Goal: Navigation & Orientation: Go to known website

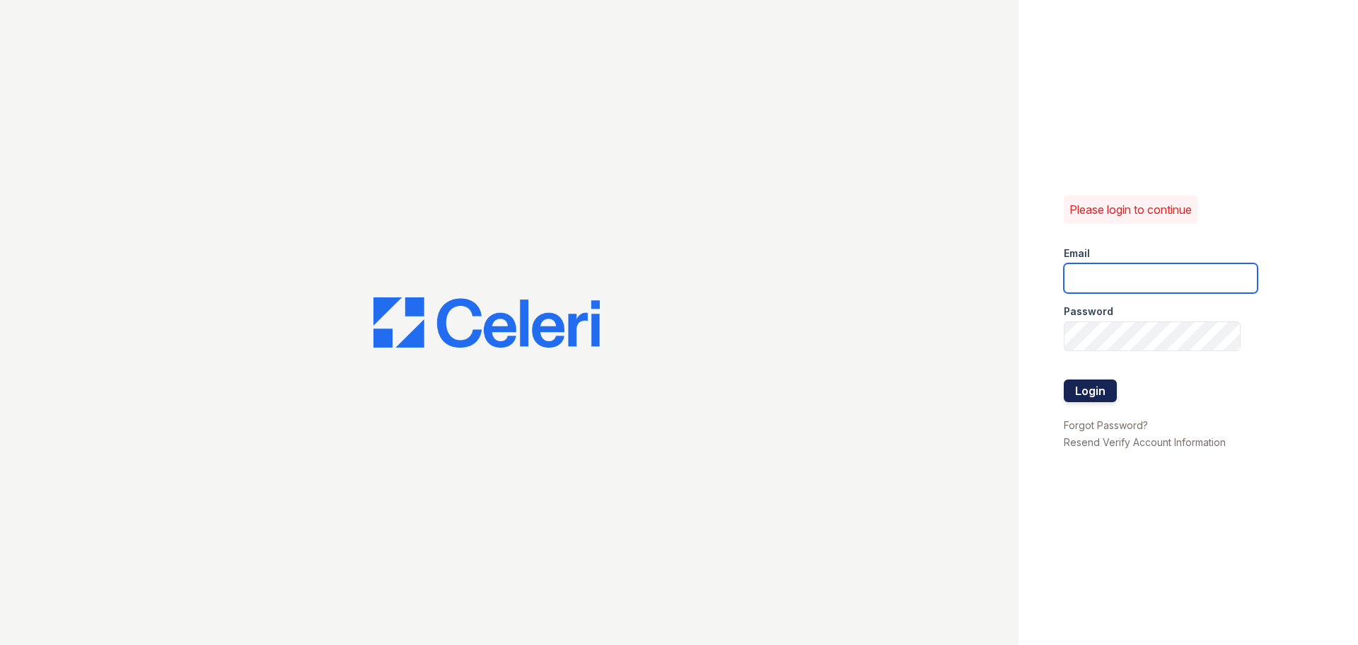
type input "[DOMAIN_NAME][EMAIL_ADDRESS][DOMAIN_NAME]"
click at [1100, 388] on button "Login" at bounding box center [1090, 390] width 53 height 23
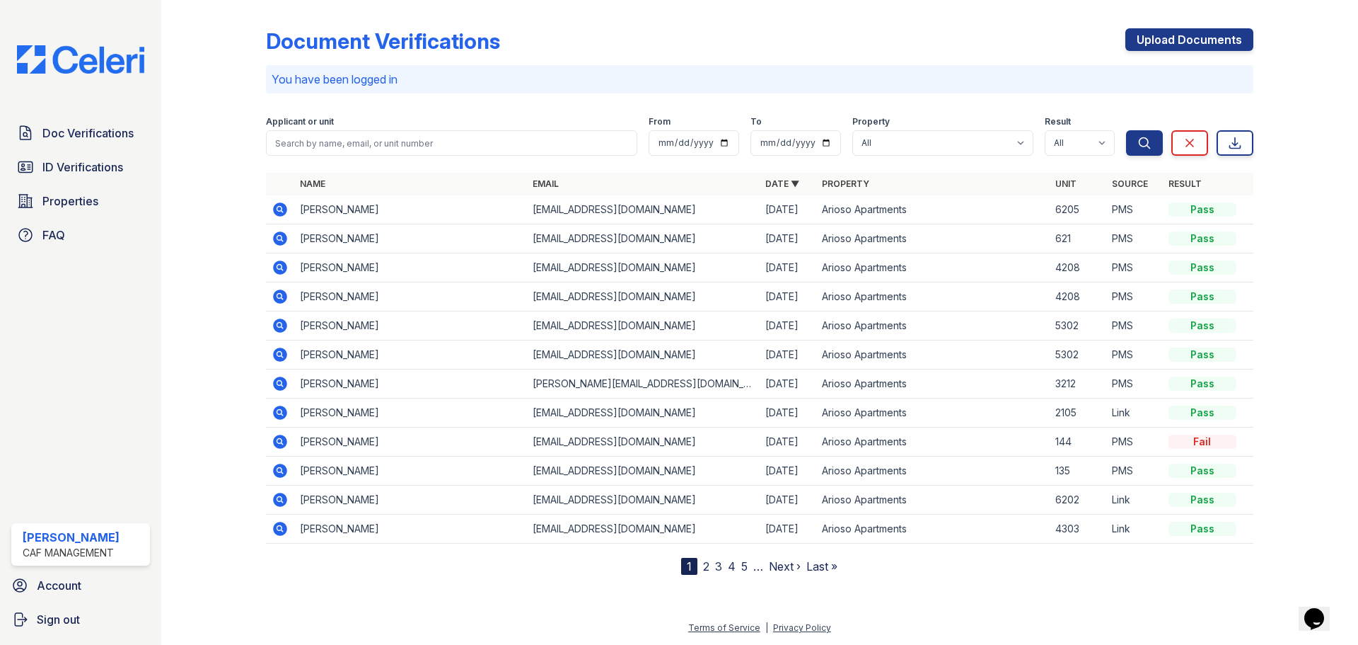
click at [1268, 201] on div at bounding box center [1295, 290] width 82 height 569
